Goal: Task Accomplishment & Management: Manage account settings

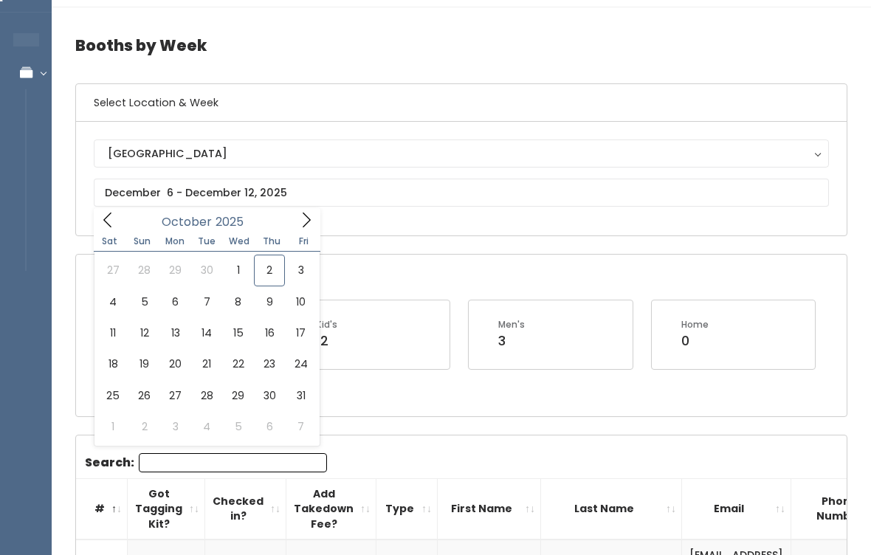
click at [110, 220] on icon at bounding box center [108, 220] width 16 height 16
click at [105, 218] on icon at bounding box center [107, 219] width 8 height 15
click at [319, 222] on span at bounding box center [306, 219] width 28 height 23
click at [297, 225] on span at bounding box center [306, 219] width 28 height 23
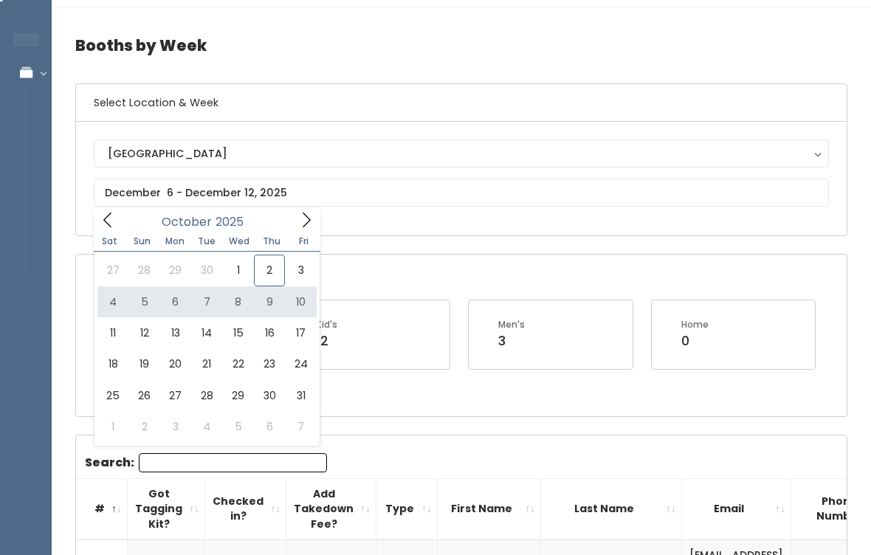
type input "[DATE] to [DATE]"
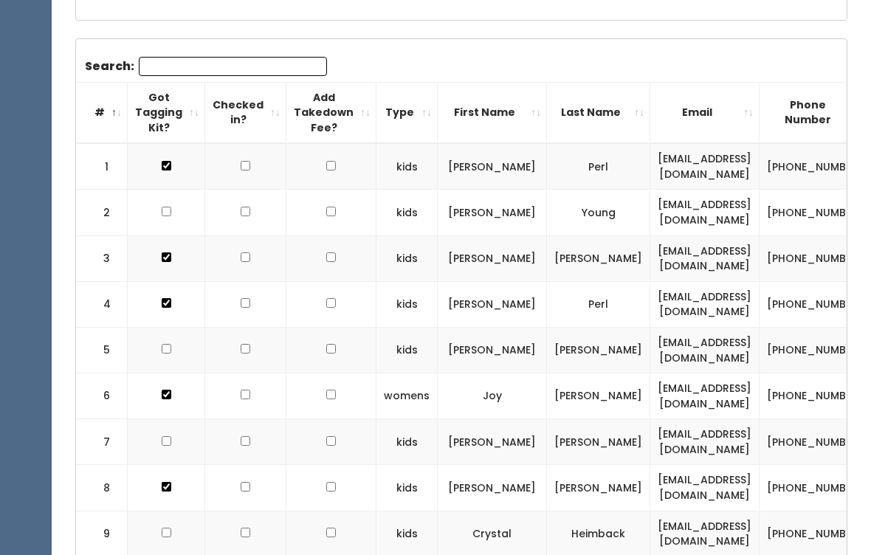
scroll to position [433, 0]
click at [162, 332] on td at bounding box center [166, 350] width 77 height 46
click at [170, 345] on input "checkbox" at bounding box center [167, 349] width 10 height 10
checkbox input "true"
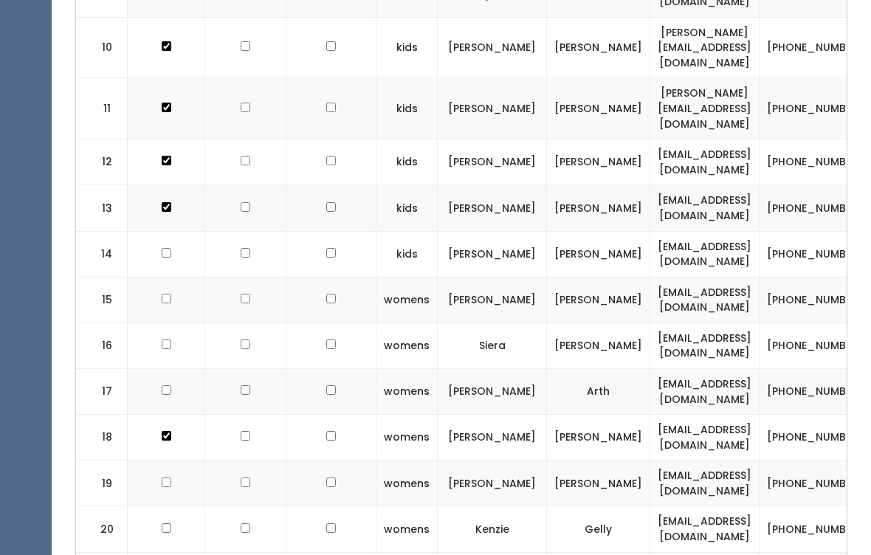
scroll to position [975, 0]
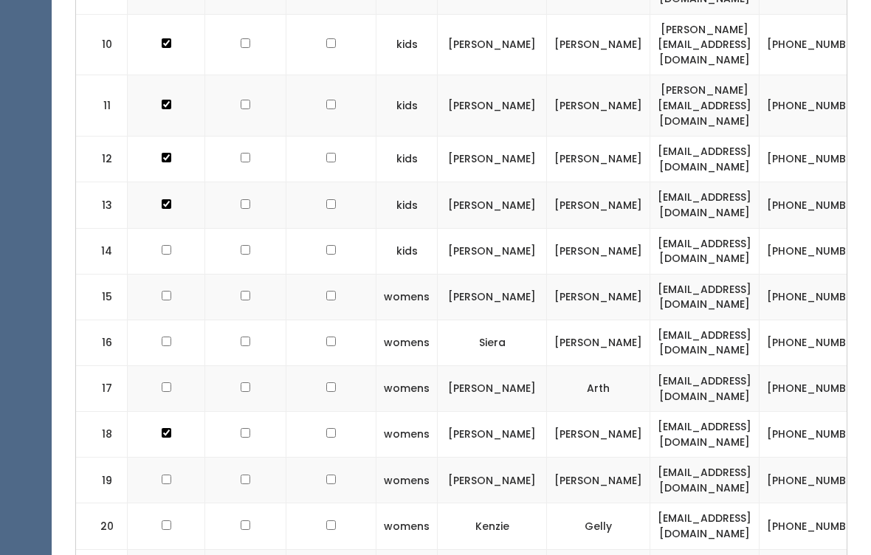
click at [181, 458] on td at bounding box center [166, 481] width 77 height 46
click at [159, 458] on td at bounding box center [166, 481] width 77 height 46
click at [162, 475] on input "checkbox" at bounding box center [167, 480] width 10 height 10
checkbox input "true"
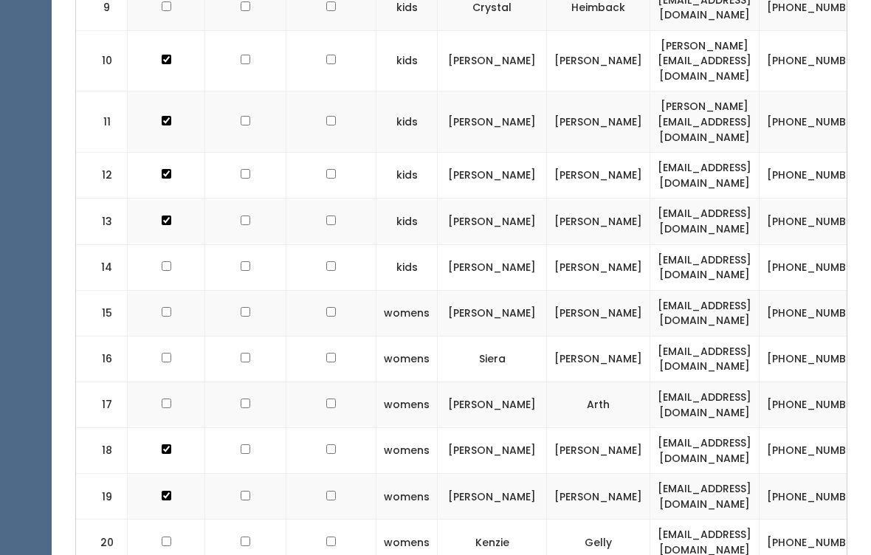
scroll to position [958, 0]
